Goal: Communication & Community: Answer question/provide support

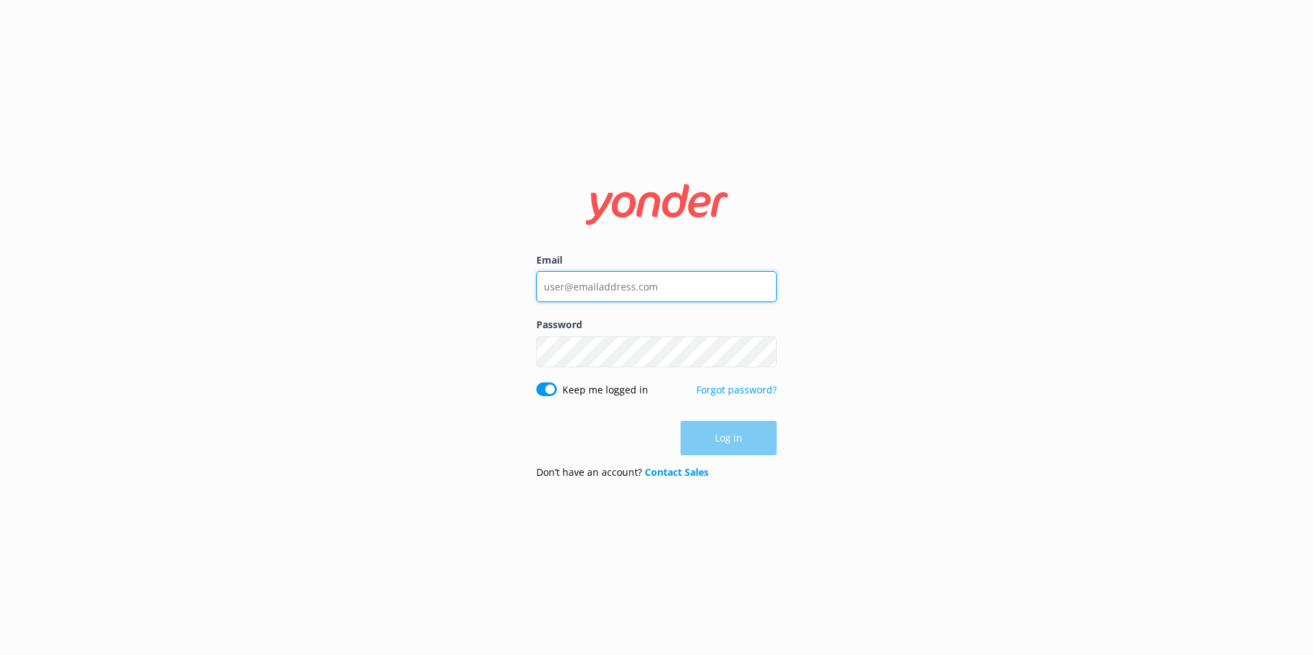
type input "[PERSON_NAME][EMAIL_ADDRESS][PERSON_NAME][DOMAIN_NAME]"
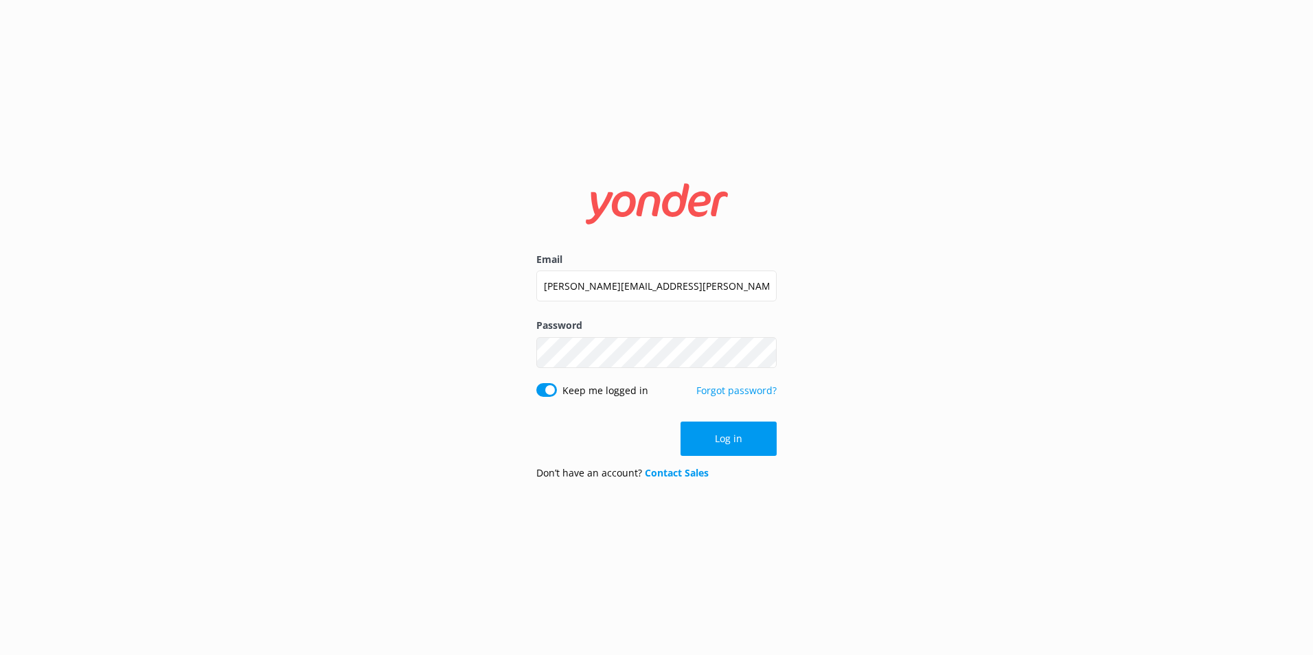
click at [729, 422] on div "Log in" at bounding box center [656, 439] width 240 height 34
click at [731, 429] on button "Log in" at bounding box center [729, 439] width 96 height 34
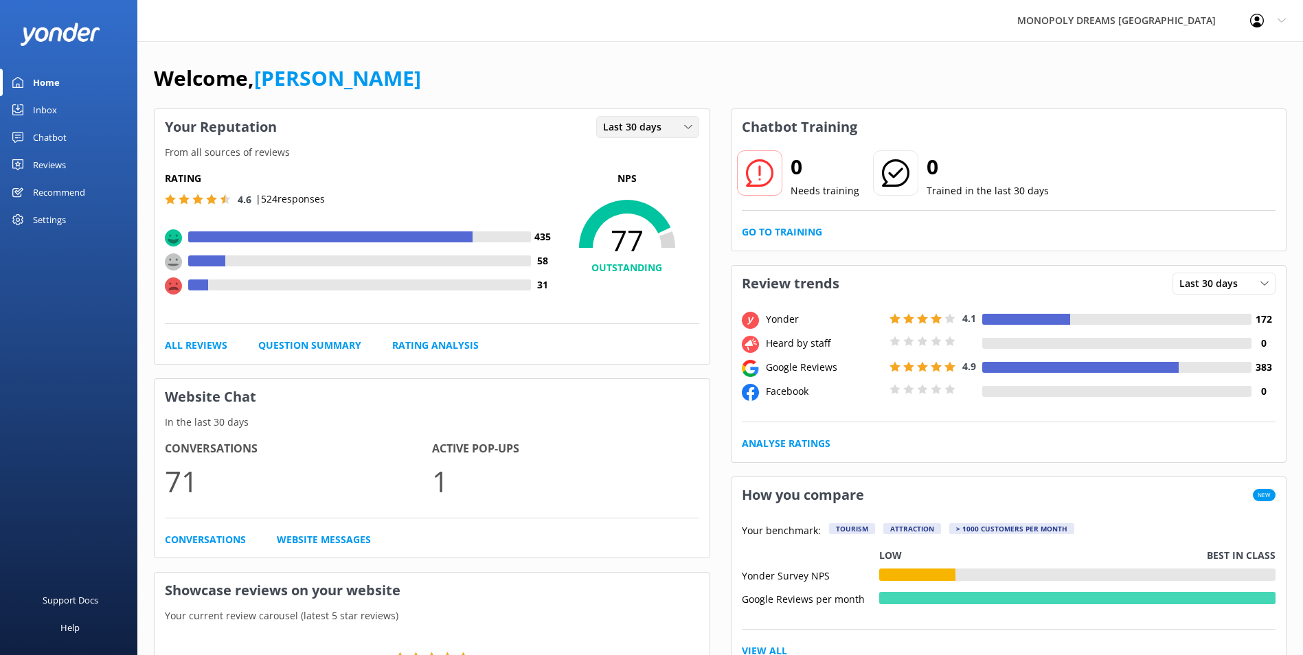
click at [656, 130] on span "Last 30 days" at bounding box center [636, 127] width 67 height 15
click at [666, 181] on link "Last 30 days" at bounding box center [658, 183] width 122 height 27
click at [659, 133] on span "Last 30 days" at bounding box center [636, 127] width 67 height 15
click at [652, 155] on link "Last 7 days" at bounding box center [658, 154] width 122 height 27
click at [651, 122] on span "Last 7 days" at bounding box center [633, 127] width 61 height 15
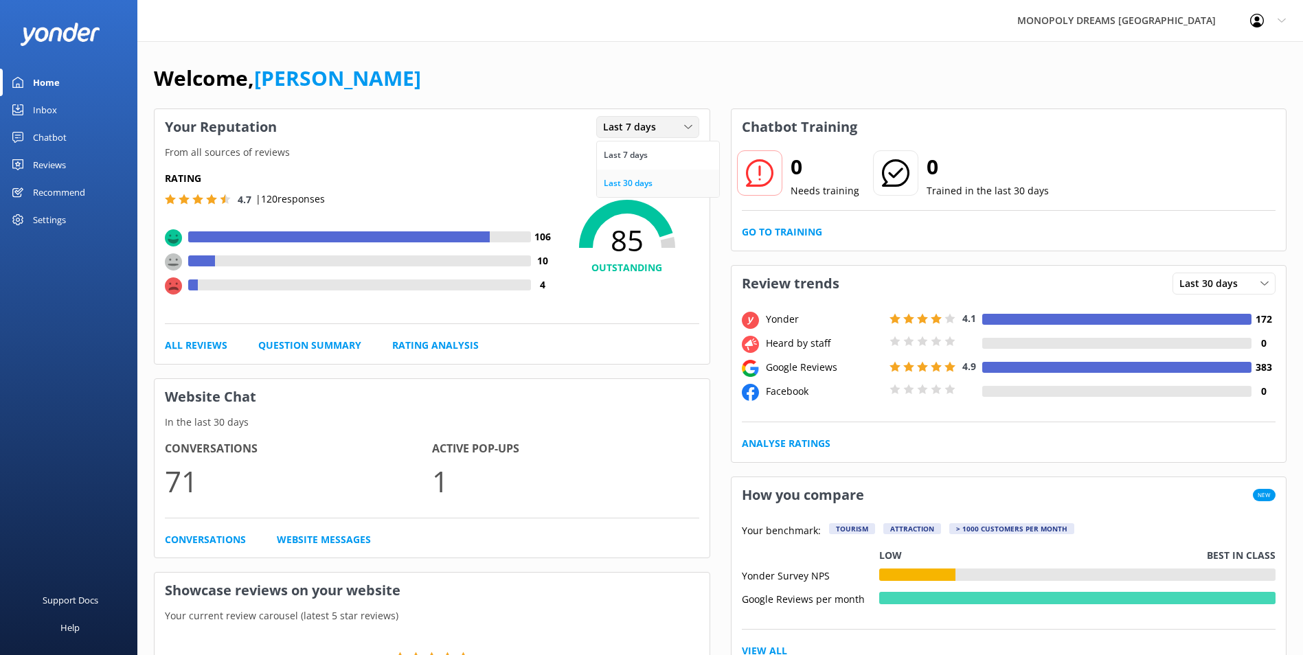
click at [637, 187] on div "Last 30 days" at bounding box center [628, 184] width 49 height 14
click at [59, 113] on link "Inbox" at bounding box center [68, 109] width 137 height 27
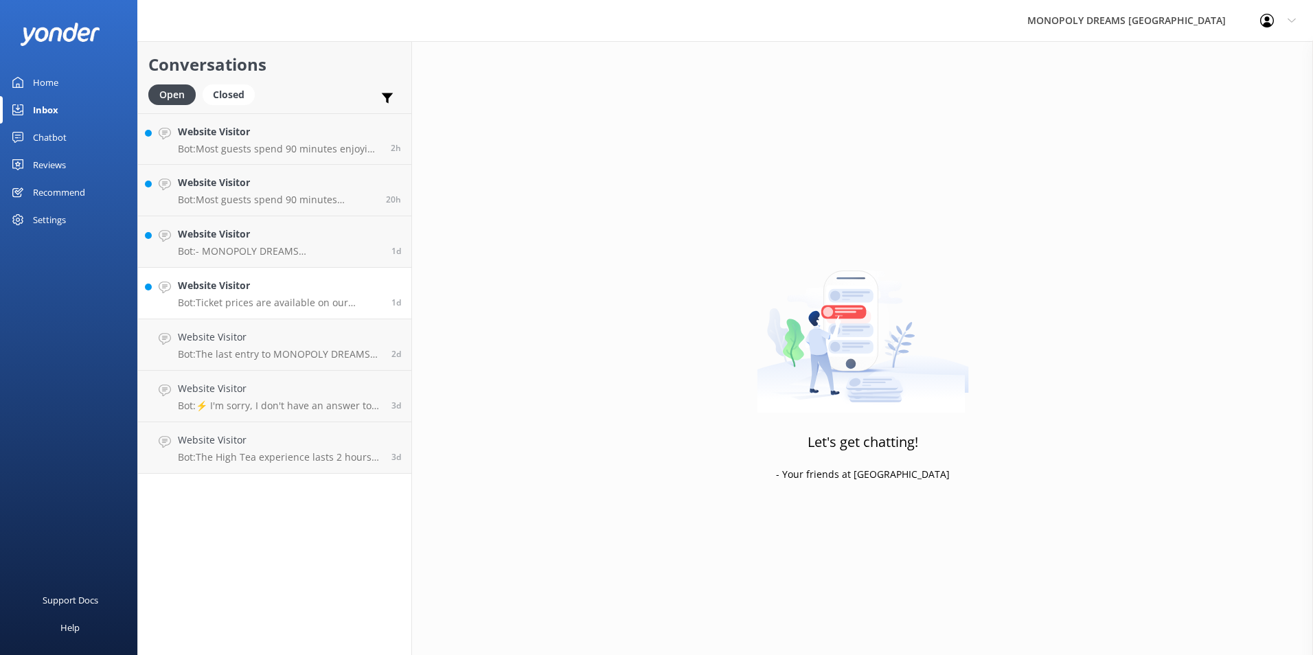
click at [269, 274] on link "Website Visitor Bot: Ticket prices are available on our bookings webpage at [UR…" at bounding box center [274, 294] width 273 height 52
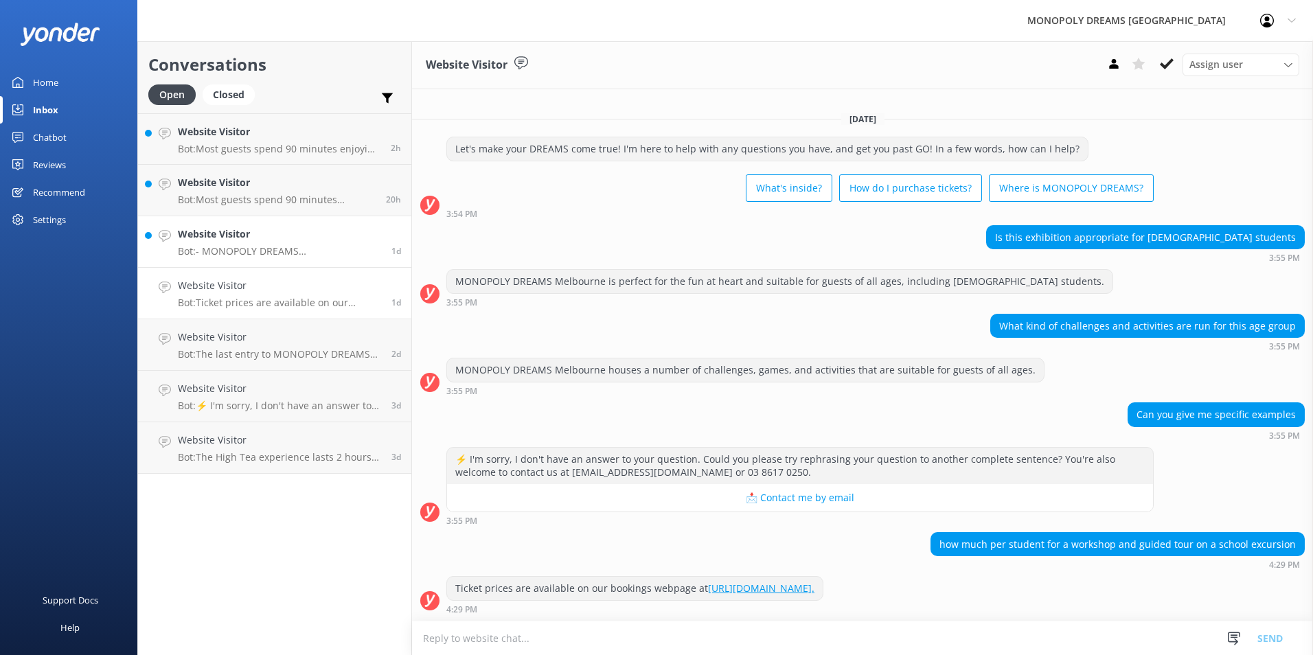
click at [269, 231] on h4 "Website Visitor" at bounding box center [279, 234] width 203 height 15
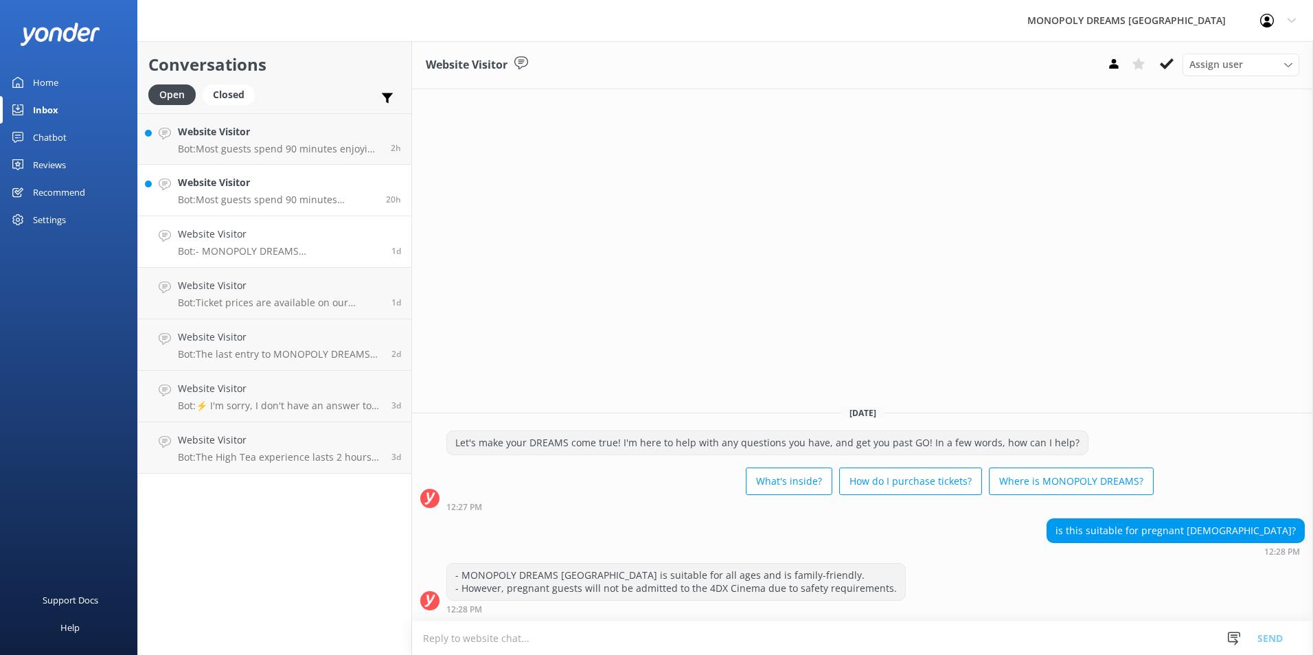
click at [293, 173] on link "Website Visitor Bot: Most guests spend 90 minutes enjoying MONOPOLY DREAMS [GEO…" at bounding box center [274, 191] width 273 height 52
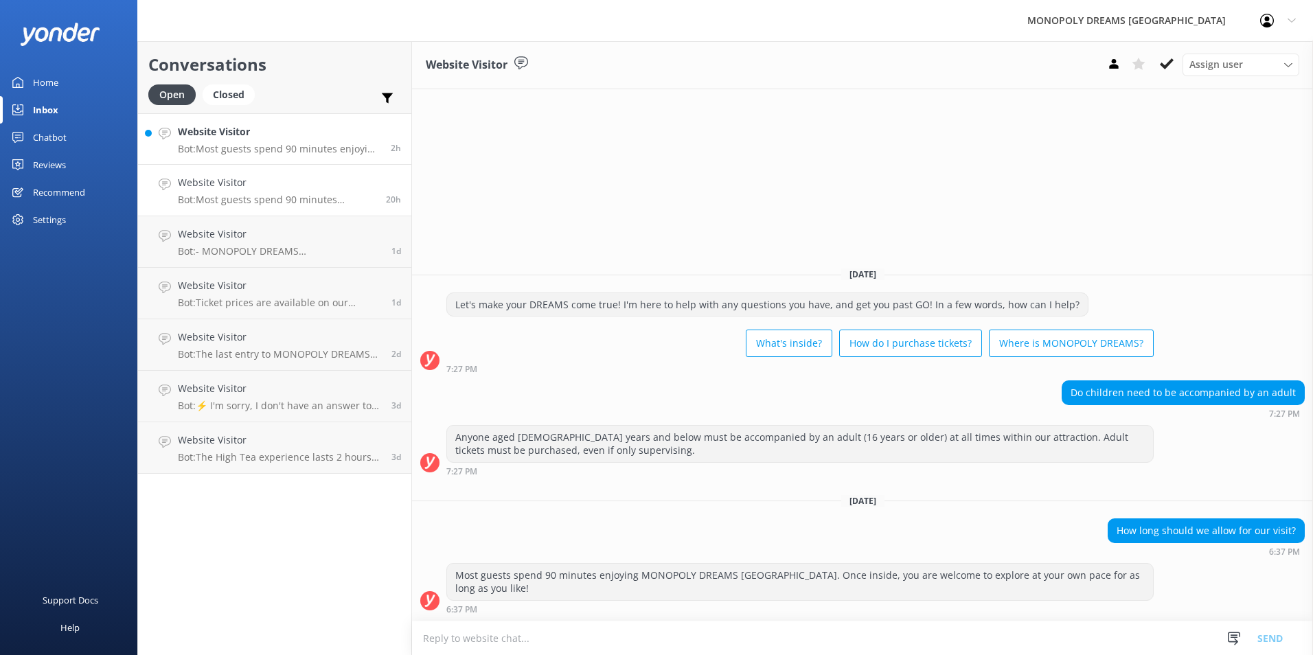
click at [290, 141] on div "Website Visitor Bot: Most guests spend 90 minutes enjoying MONOPOLY DREAMS [GEO…" at bounding box center [279, 139] width 203 height 30
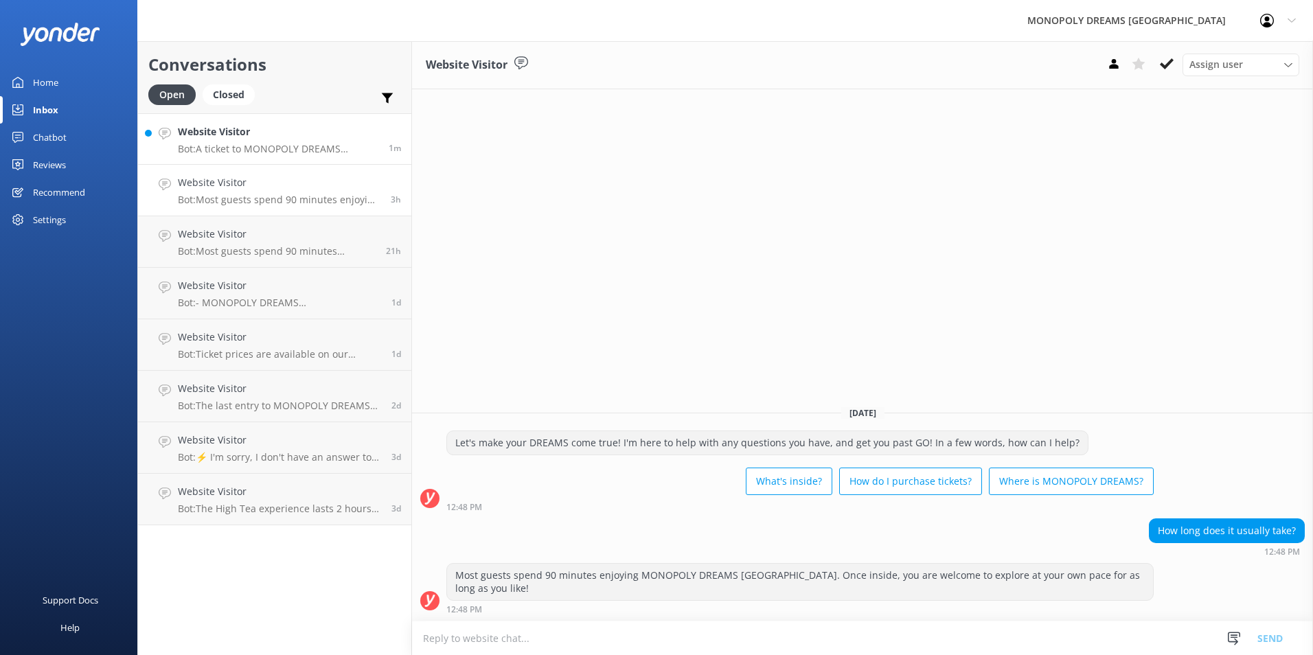
click at [290, 141] on div "Website Visitor Bot: A ticket to MONOPOLY DREAMS [GEOGRAPHIC_DATA] includes acc…" at bounding box center [278, 139] width 201 height 30
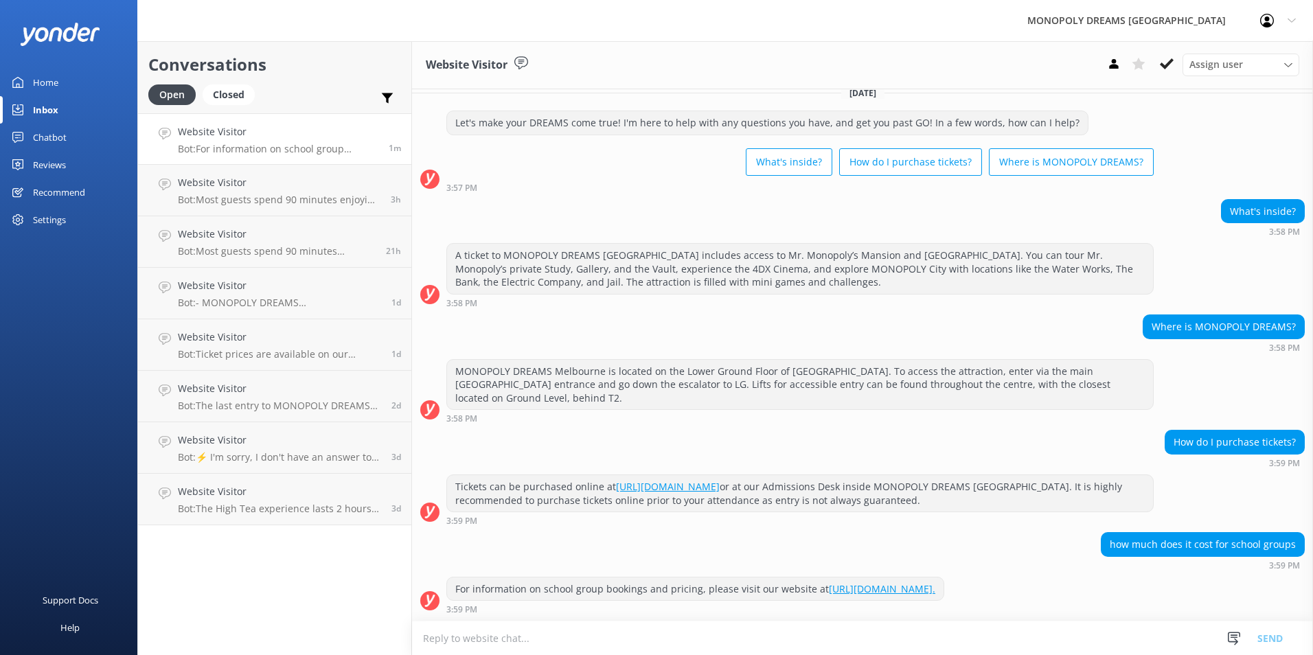
scroll to position [28, 0]
